Goal: Task Accomplishment & Management: Manage account settings

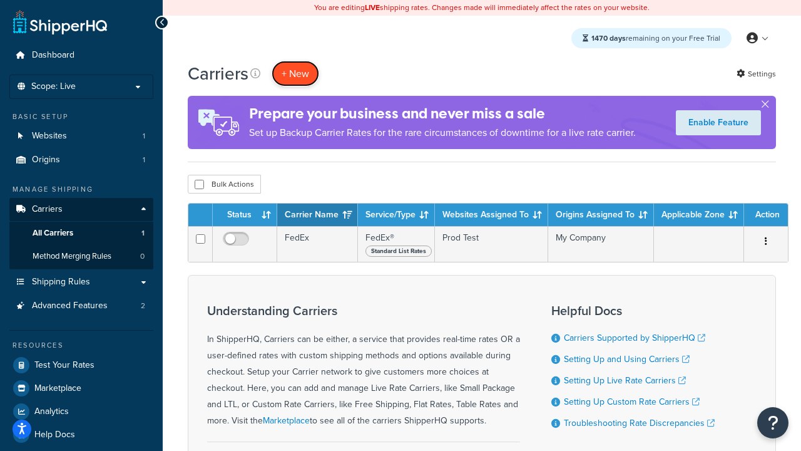
click at [296, 73] on button "+ New" at bounding box center [296, 74] width 48 height 26
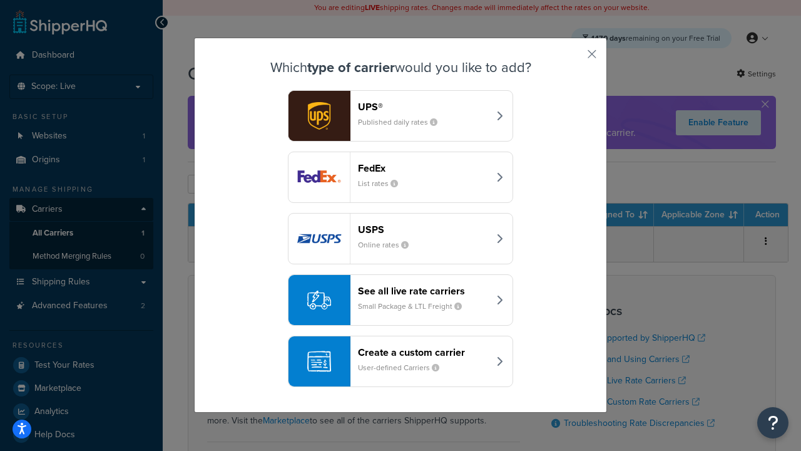
click at [401, 177] on div "FedEx List rates" at bounding box center [423, 177] width 131 height 30
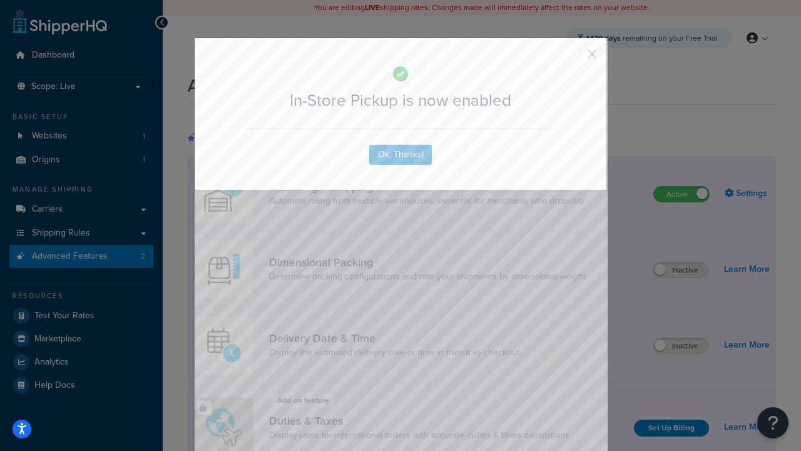
scroll to position [406, 0]
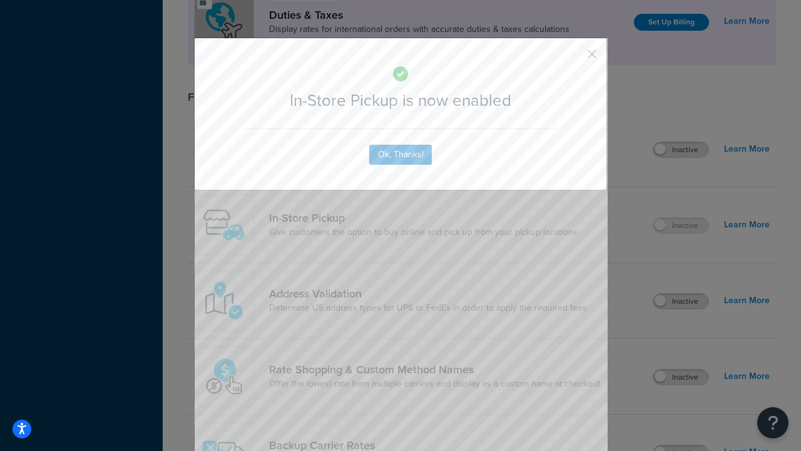
click at [573, 58] on button "button" at bounding box center [573, 58] width 3 height 3
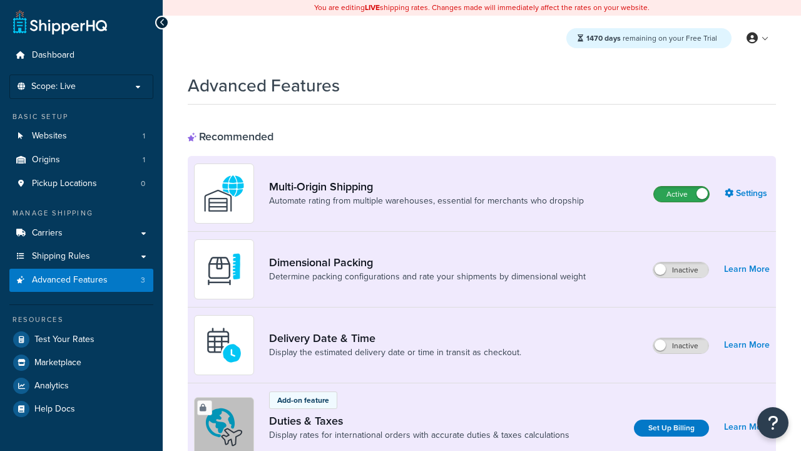
click at [682, 194] on label "Active" at bounding box center [681, 194] width 55 height 15
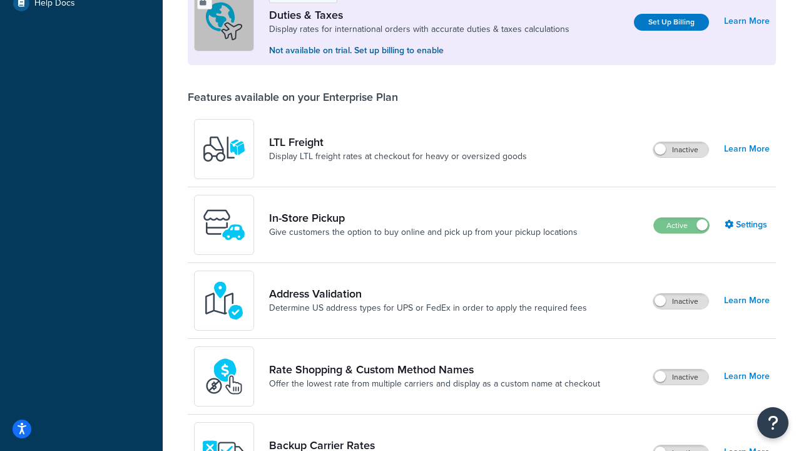
scroll to position [382, 0]
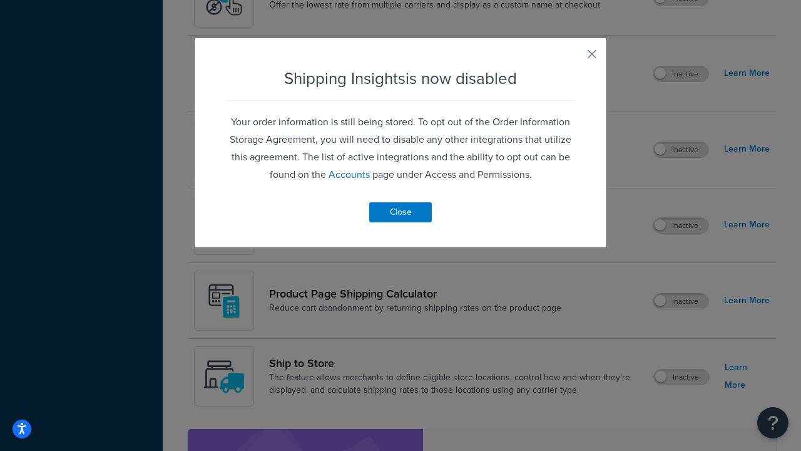
click at [573, 58] on button "button" at bounding box center [573, 58] width 3 height 3
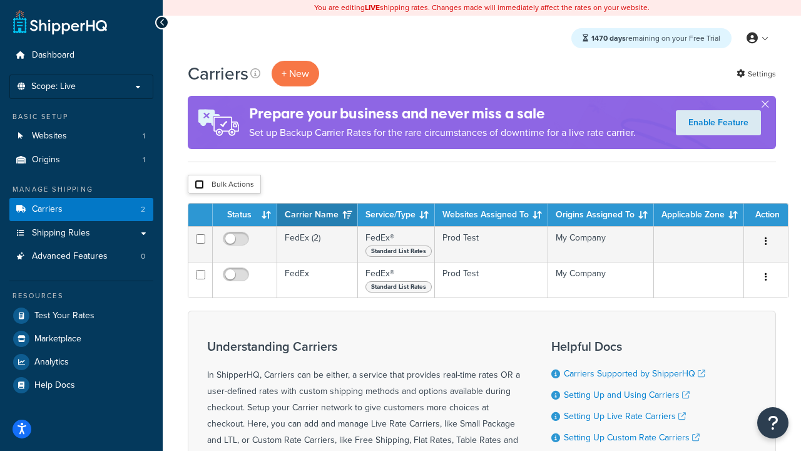
click at [199, 185] on input "checkbox" at bounding box center [199, 184] width 9 height 9
checkbox input "true"
click at [0, 0] on button "Delete" at bounding box center [0, 0] width 0 height 0
